Goal: Navigation & Orientation: Find specific page/section

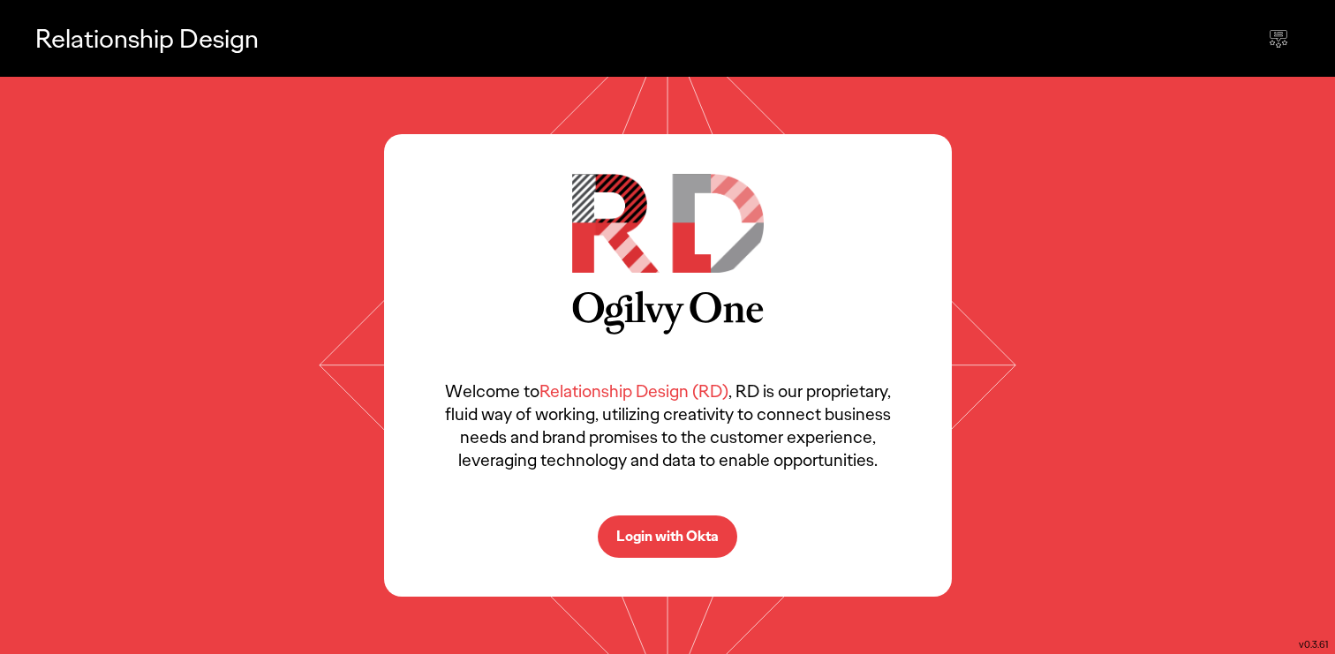
click at [695, 530] on p "Login with Okta" at bounding box center [667, 537] width 102 height 14
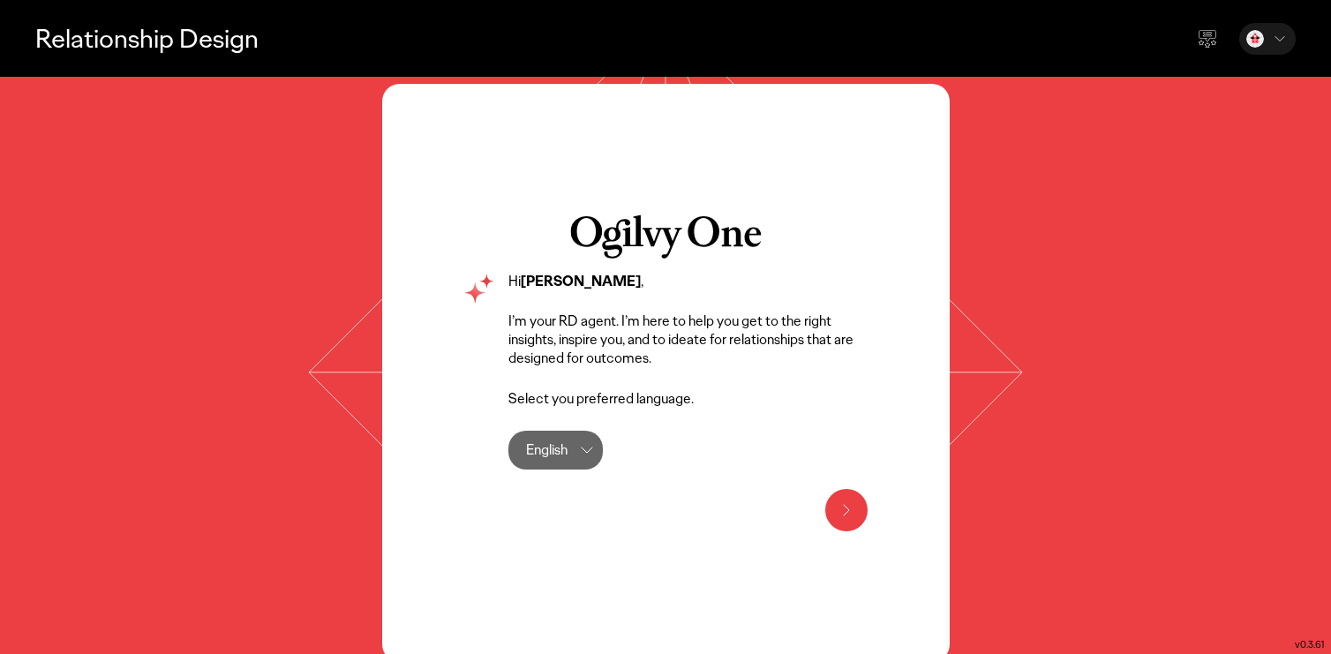
click at [1286, 26] on div at bounding box center [1267, 39] width 56 height 32
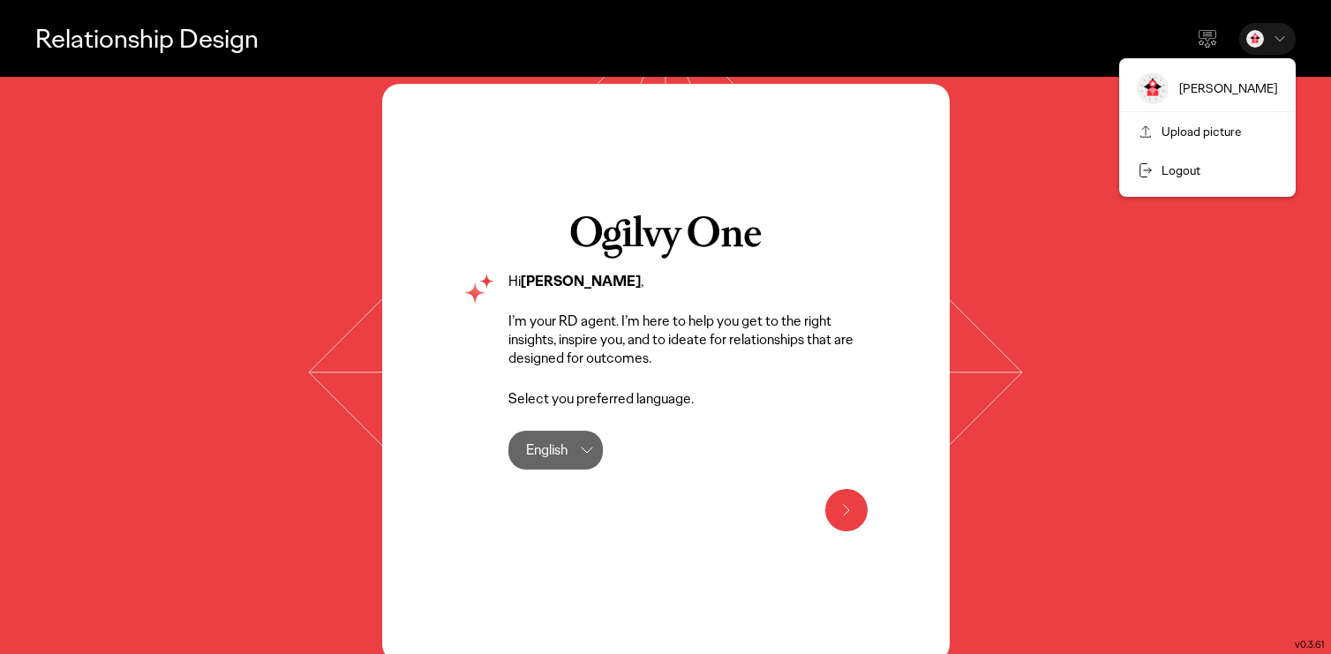
click at [1284, 28] on div "[PERSON_NAME] Upload picture Logout" at bounding box center [1267, 39] width 56 height 32
click at [1204, 35] on icon at bounding box center [1208, 40] width 18 height 16
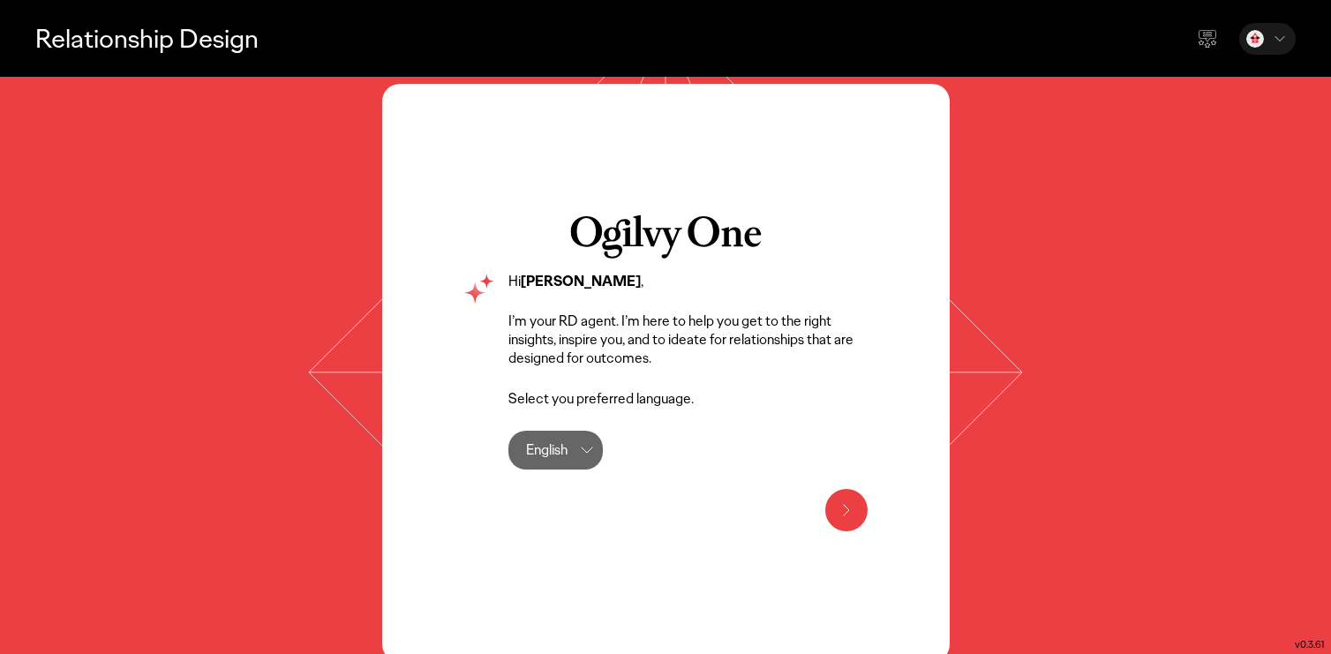
click at [844, 531] on div "Hi [PERSON_NAME] , I’m your RD agent. I’m here to help you get to the right ins…" at bounding box center [666, 373] width 568 height 578
click at [844, 520] on icon at bounding box center [846, 510] width 21 height 21
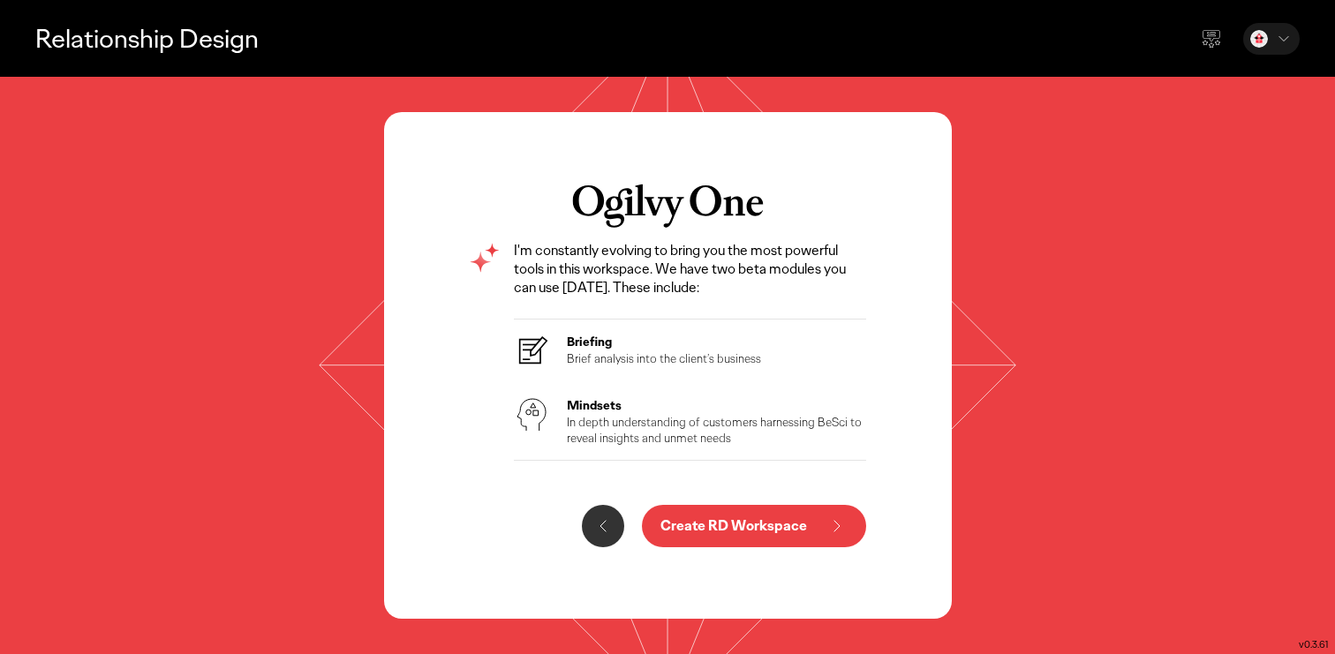
click at [332, 412] on icon at bounding box center [667, 365] width 709 height 577
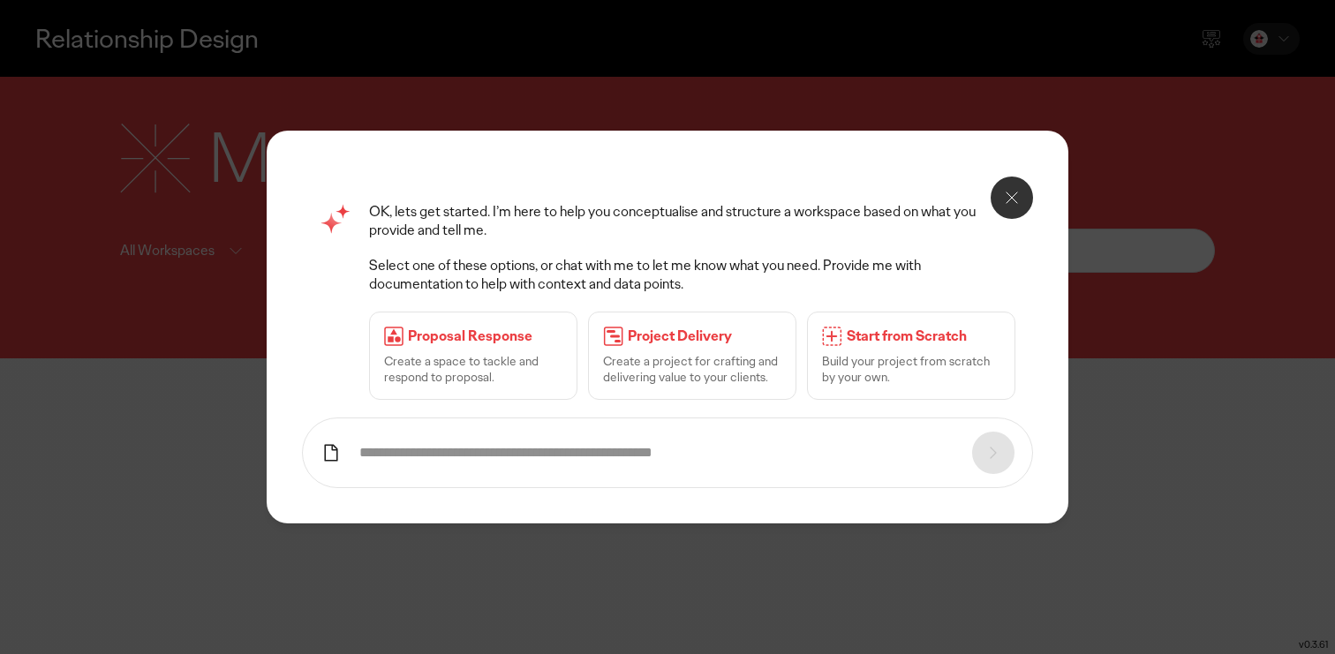
click at [1017, 183] on button at bounding box center [1011, 198] width 42 height 42
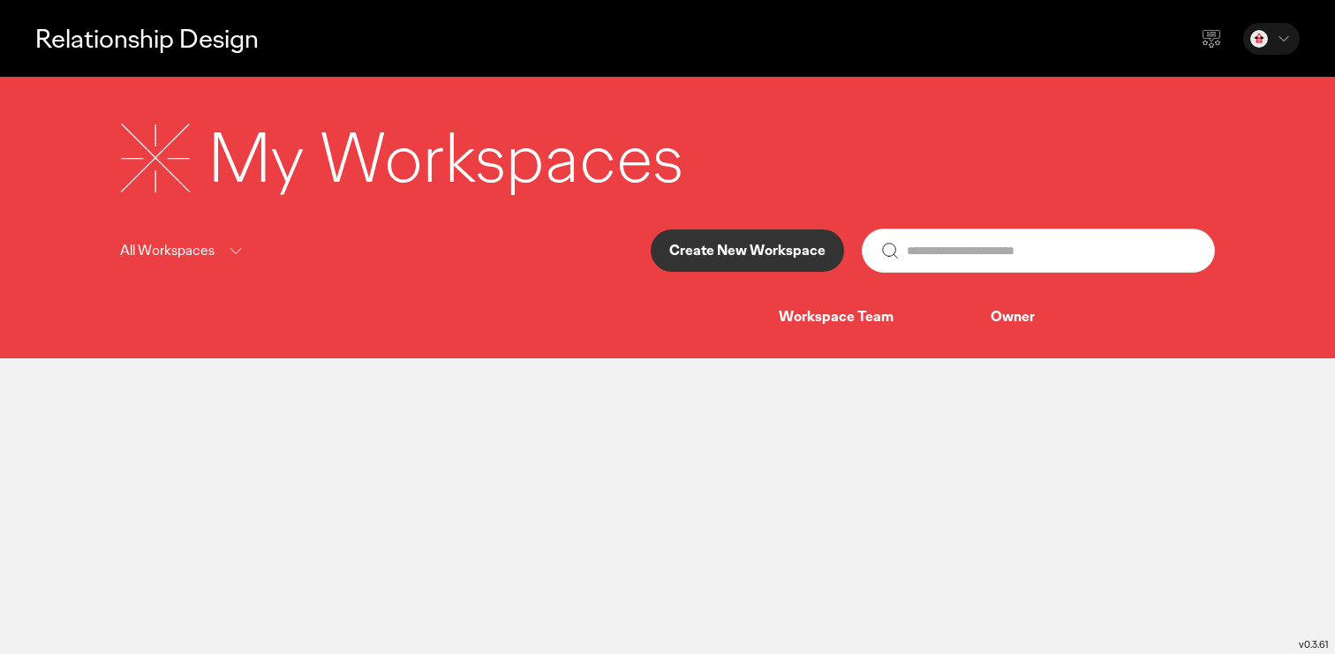
click at [1005, 309] on div "Owner" at bounding box center [1088, 317] width 196 height 19
click at [1008, 324] on div "Owner" at bounding box center [1088, 317] width 196 height 19
click at [1272, 50] on div at bounding box center [1271, 39] width 56 height 32
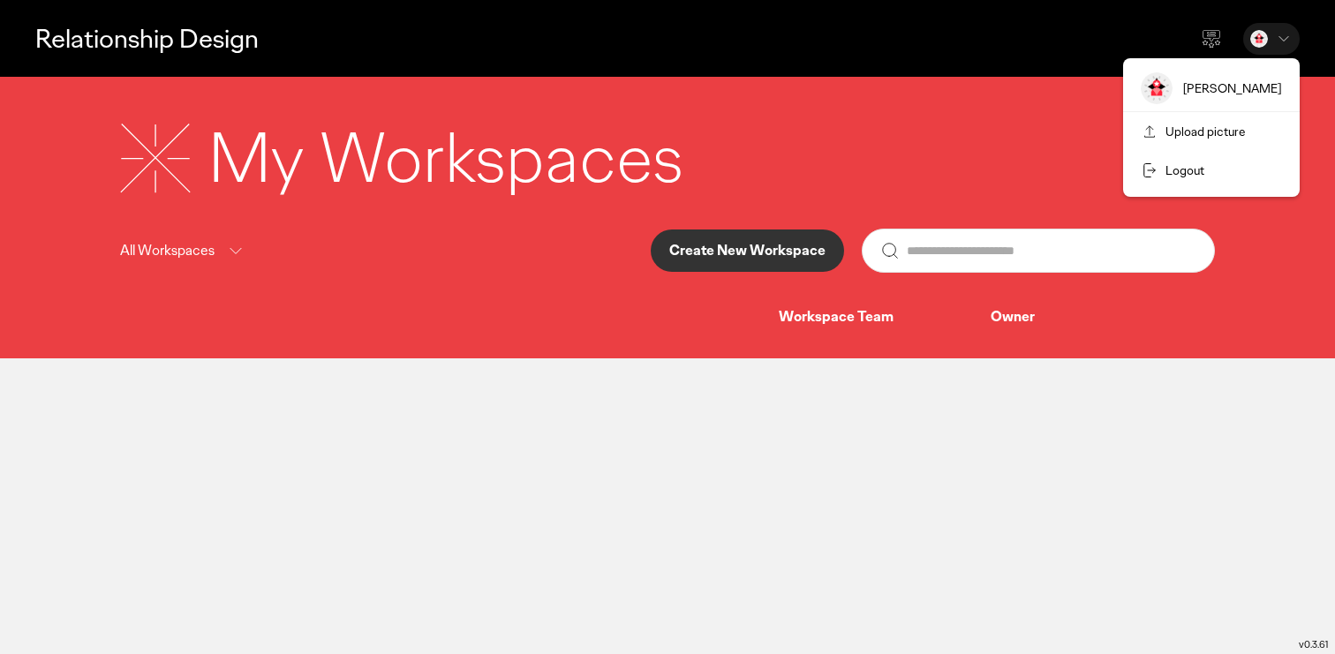
click at [876, 210] on div "My Workspaces All Workspaces Create New Workspace Workspace Team Owner" at bounding box center [667, 219] width 1130 height 214
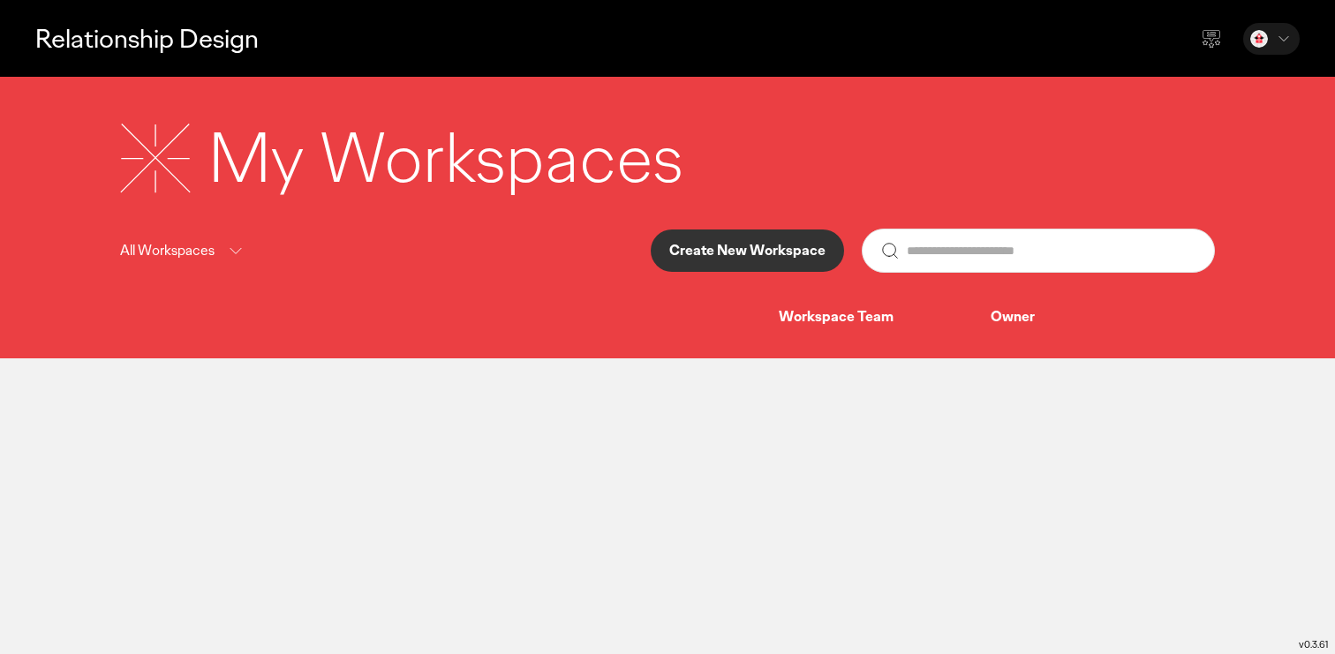
click at [224, 260] on div "All Workspaces" at bounding box center [183, 251] width 126 height 22
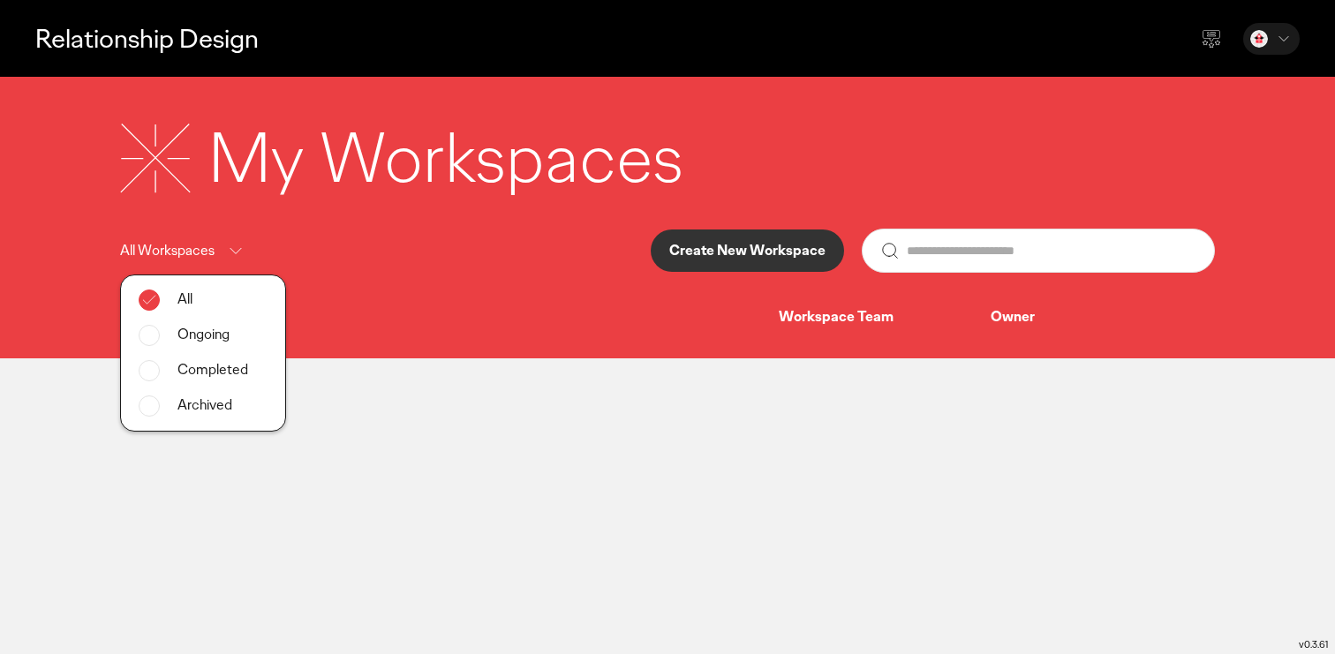
click at [639, 324] on div "Workspace Team Owner" at bounding box center [667, 317] width 1094 height 19
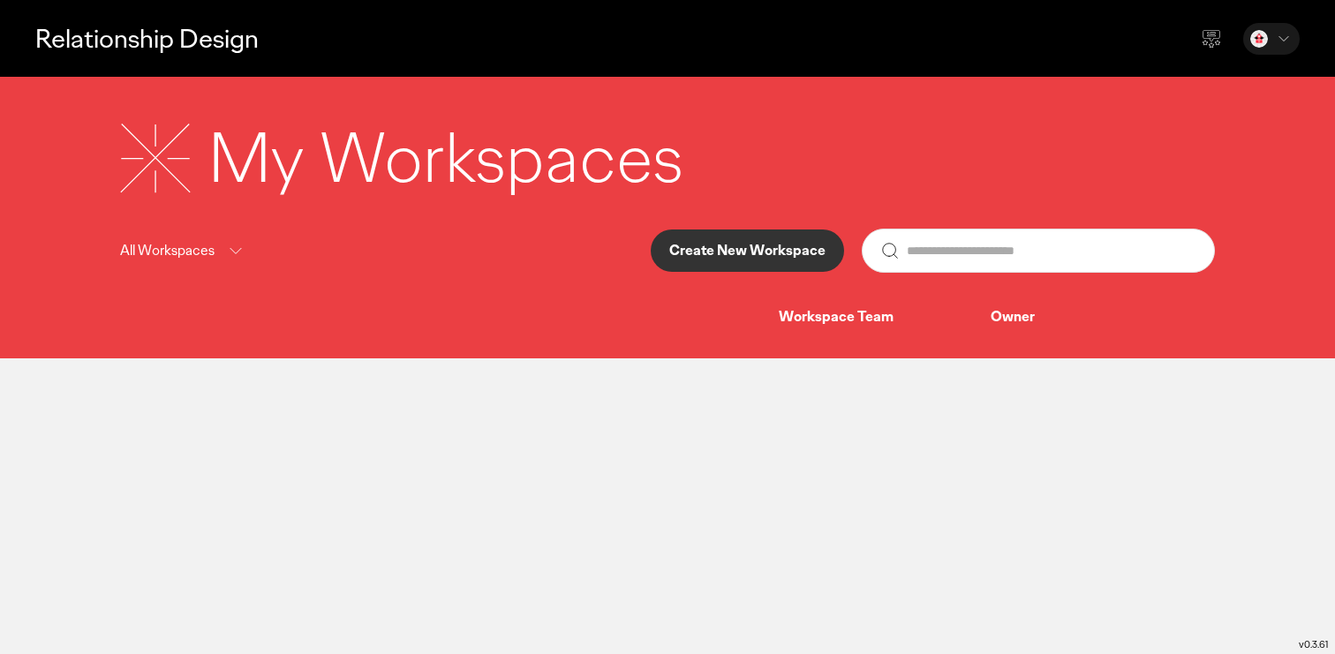
click at [868, 317] on div "Workspace Team" at bounding box center [885, 317] width 212 height 19
click at [1007, 319] on div "Owner" at bounding box center [1088, 317] width 196 height 19
drag, startPoint x: 1068, startPoint y: 323, endPoint x: 962, endPoint y: 323, distance: 105.9
click at [962, 323] on div "Workspace Team Owner" at bounding box center [667, 317] width 1094 height 19
click at [996, 134] on div "My Workspaces" at bounding box center [667, 158] width 1094 height 92
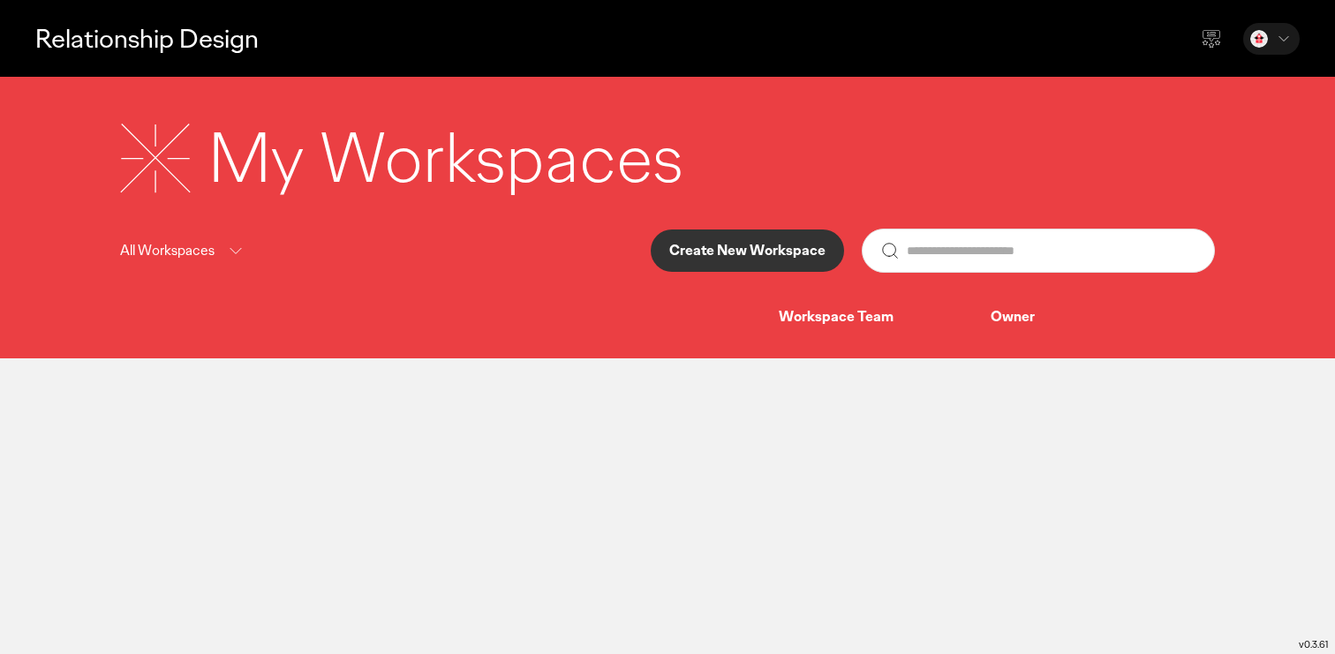
click at [1003, 321] on div "Owner" at bounding box center [1088, 317] width 196 height 19
click at [894, 321] on div "Workspace Team" at bounding box center [885, 317] width 212 height 19
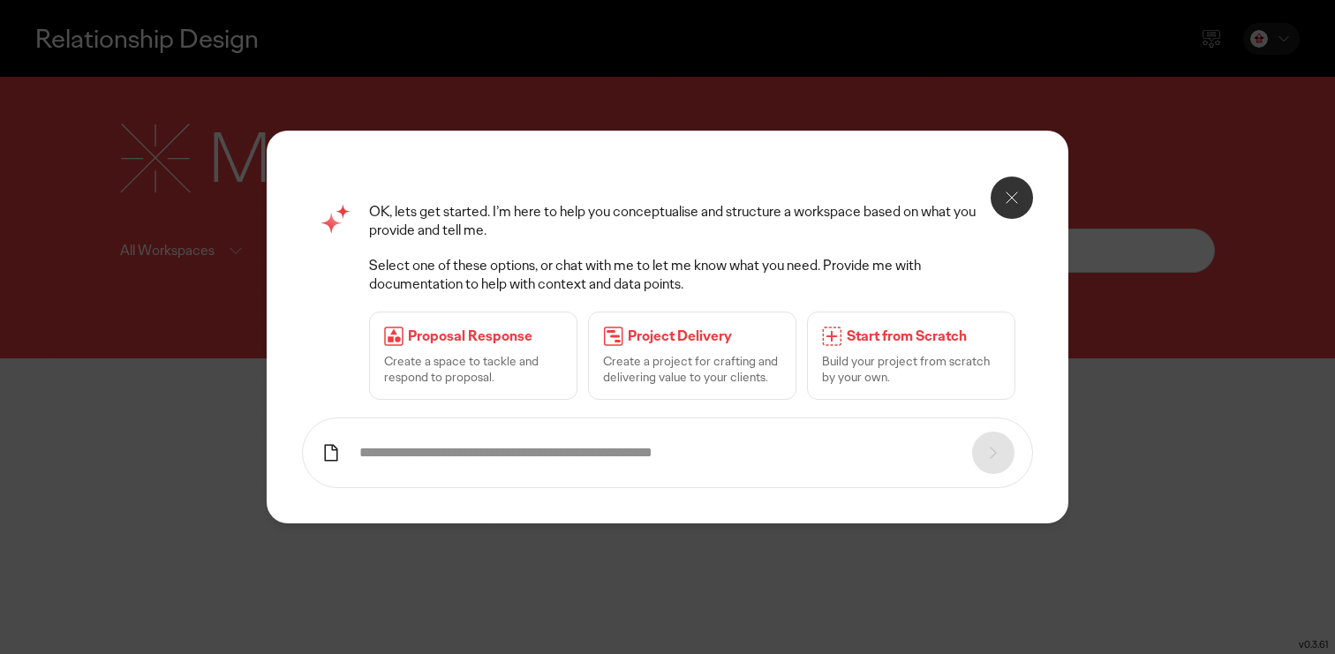
click at [1018, 199] on icon at bounding box center [1011, 197] width 21 height 21
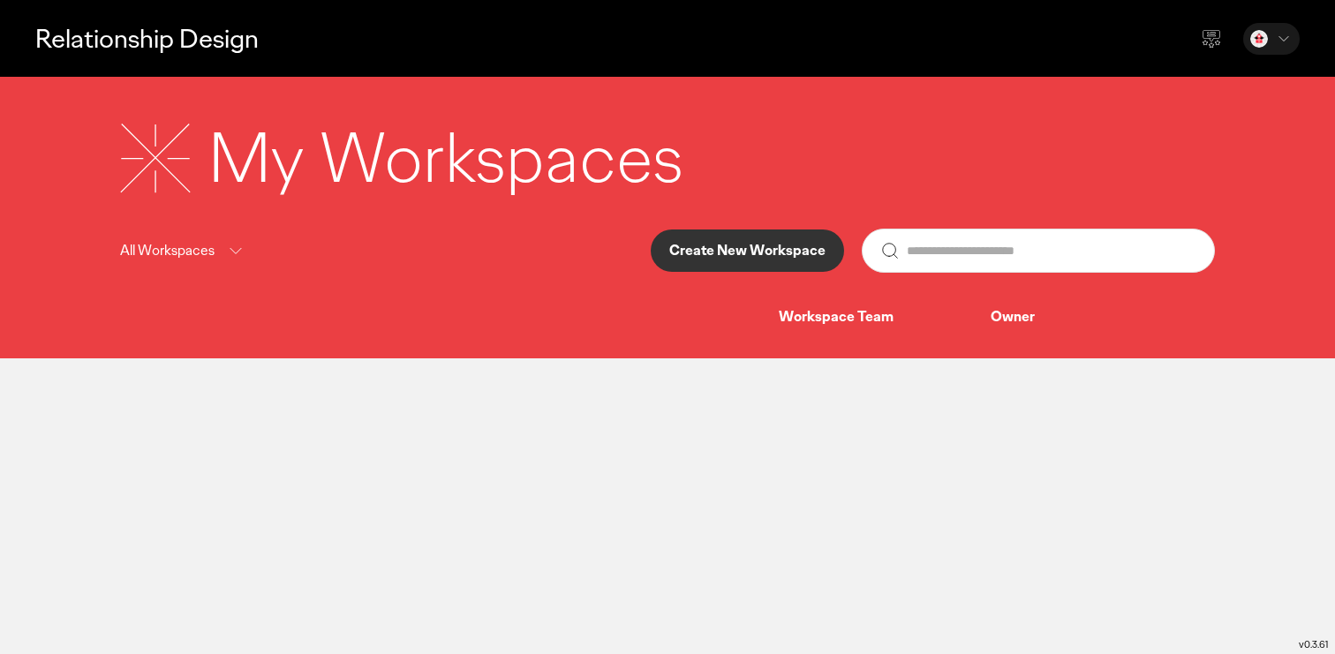
click at [842, 334] on div "My Workspaces All Workspaces Create New Workspace Workspace Team Owner" at bounding box center [667, 218] width 1335 height 282
click at [1022, 318] on div "Owner" at bounding box center [1088, 317] width 196 height 19
click at [946, 252] on input "text" at bounding box center [1051, 250] width 290 height 42
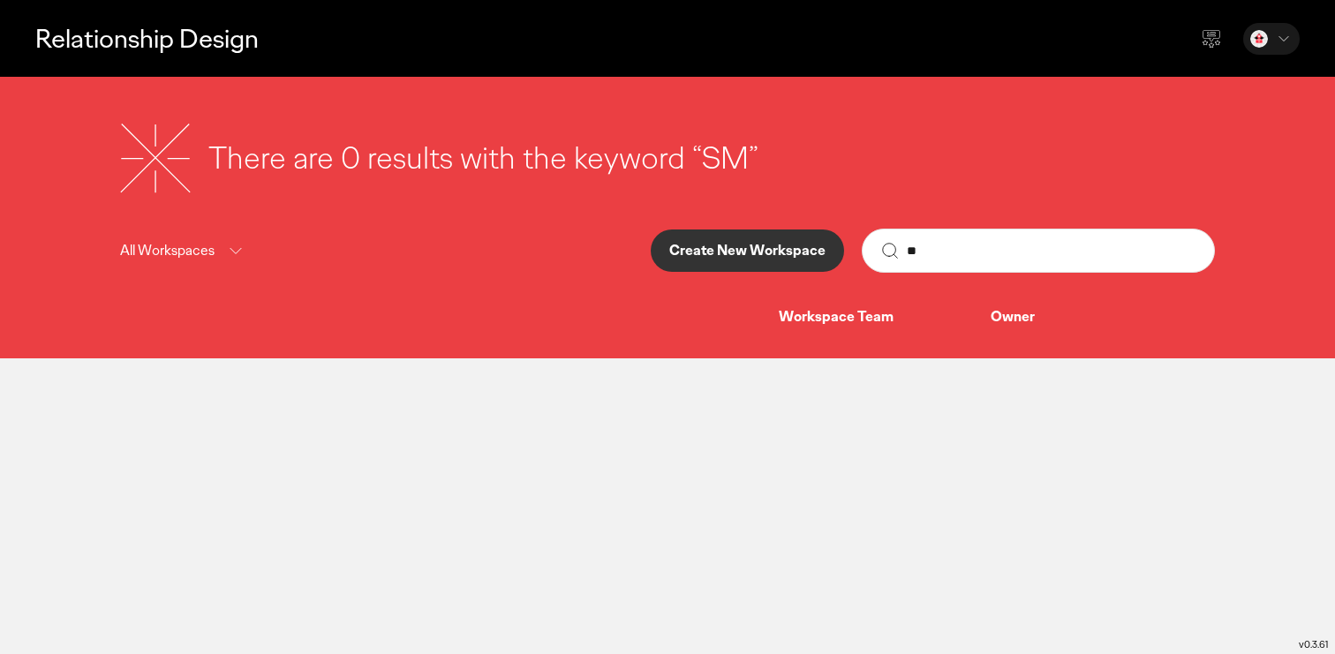
click at [993, 253] on input "**" at bounding box center [1051, 250] width 290 height 42
type input "**"
drag, startPoint x: 928, startPoint y: 251, endPoint x: 899, endPoint y: 251, distance: 28.2
click at [904, 251] on div "**" at bounding box center [1037, 251] width 353 height 44
